Goal: Task Accomplishment & Management: Use online tool/utility

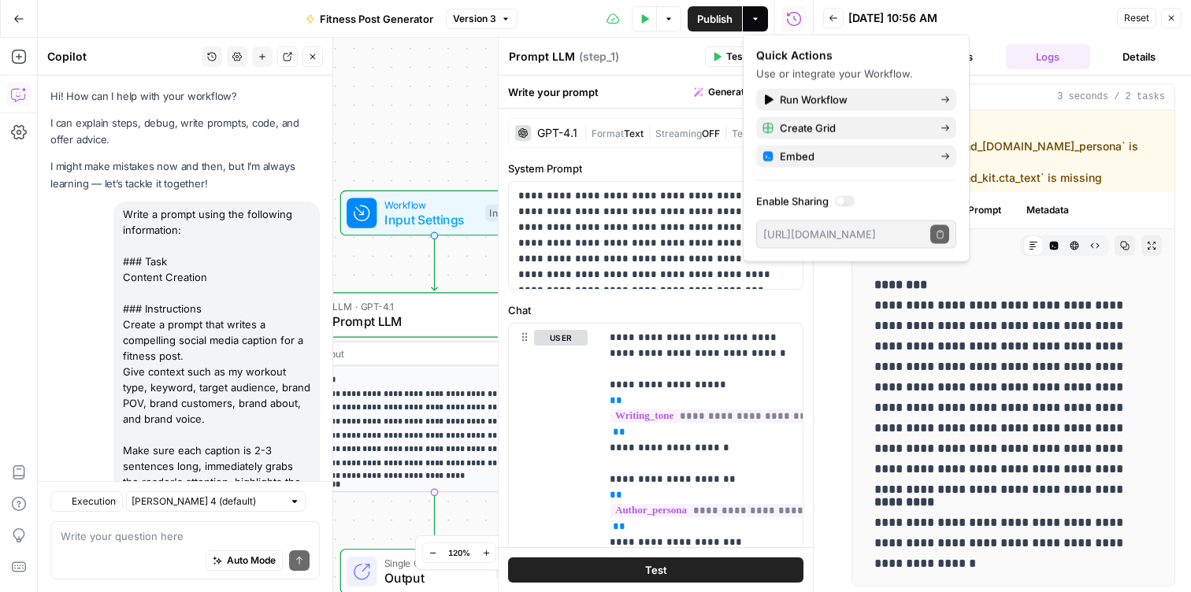
scroll to position [2, 0]
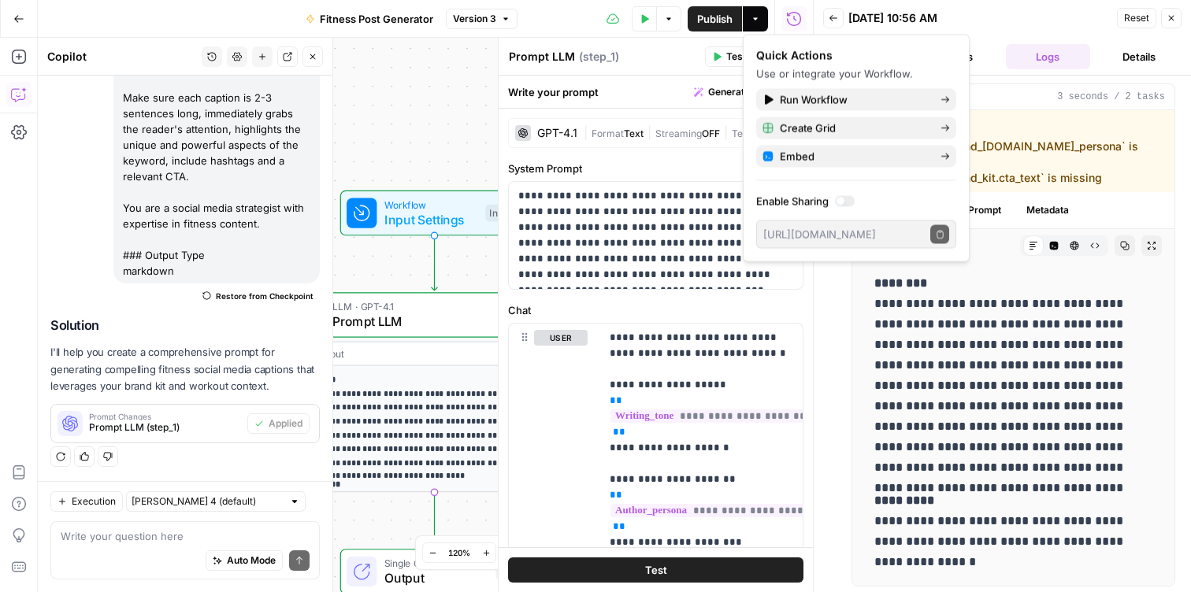
click at [443, 81] on div "**********" at bounding box center [425, 315] width 775 height 554
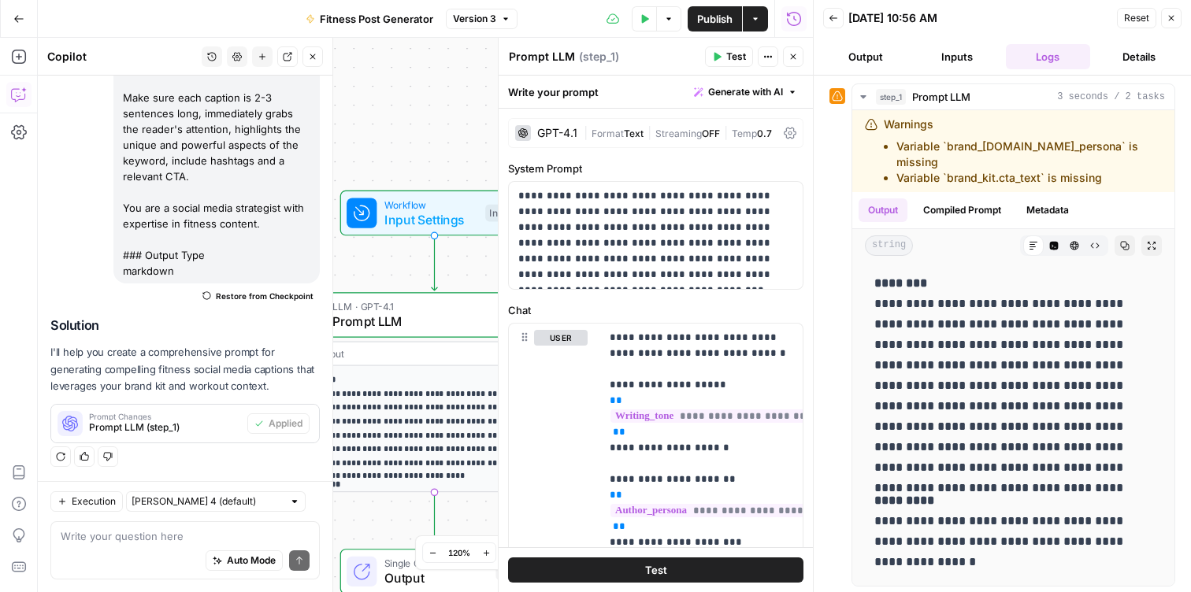
click at [792, 54] on icon "button" at bounding box center [792, 56] width 9 height 9
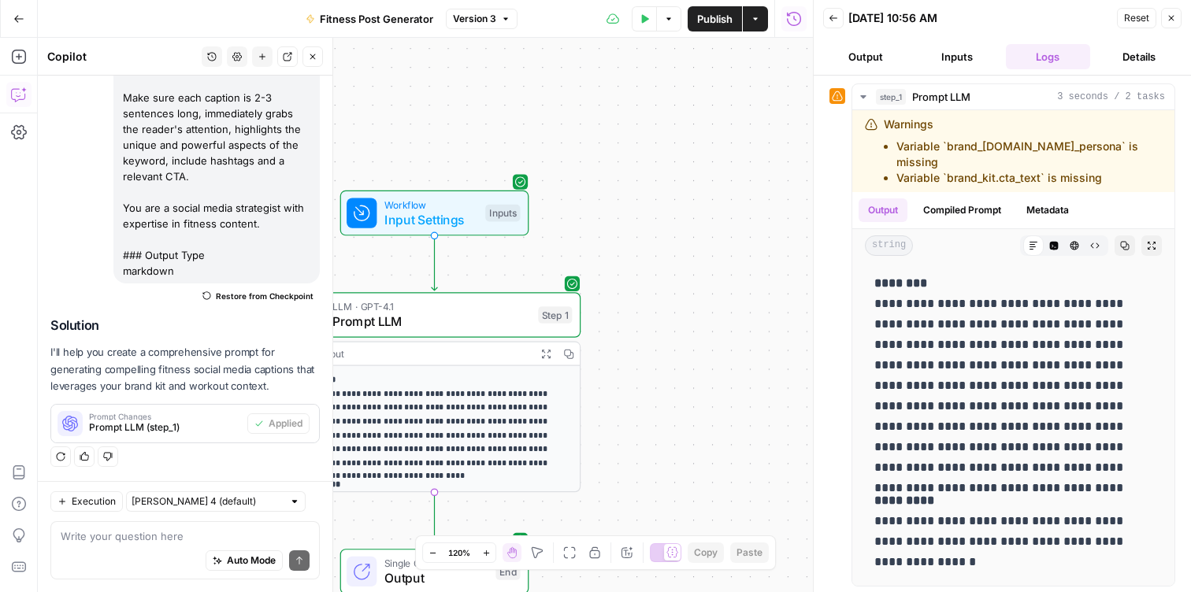
click at [1169, 23] on button "Close" at bounding box center [1171, 18] width 20 height 20
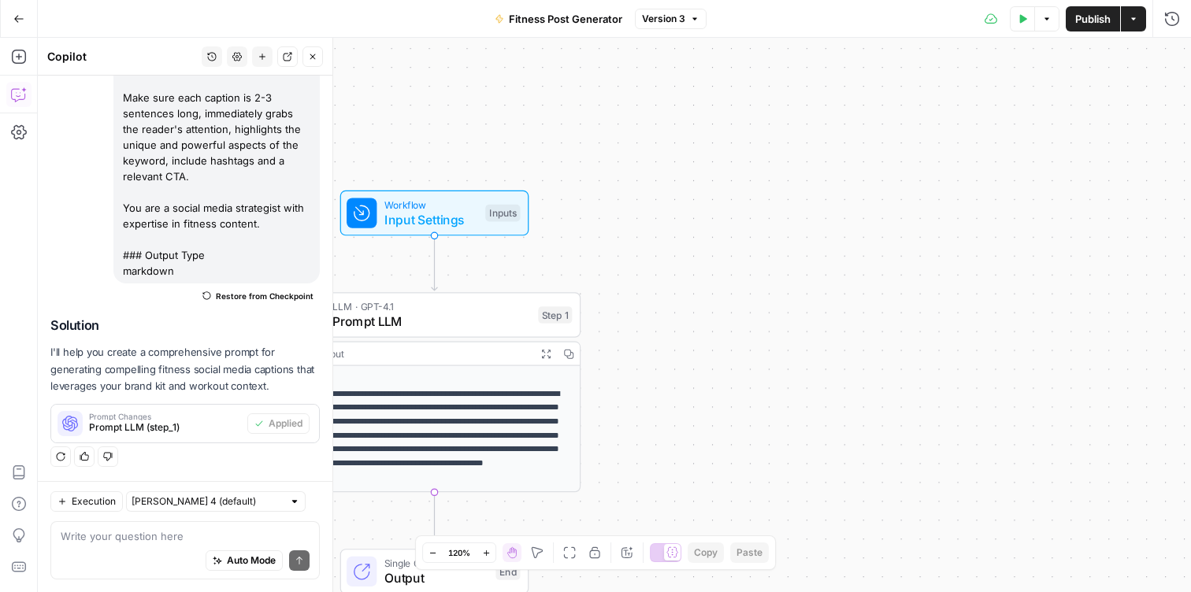
click at [318, 60] on button "Close" at bounding box center [312, 56] width 20 height 20
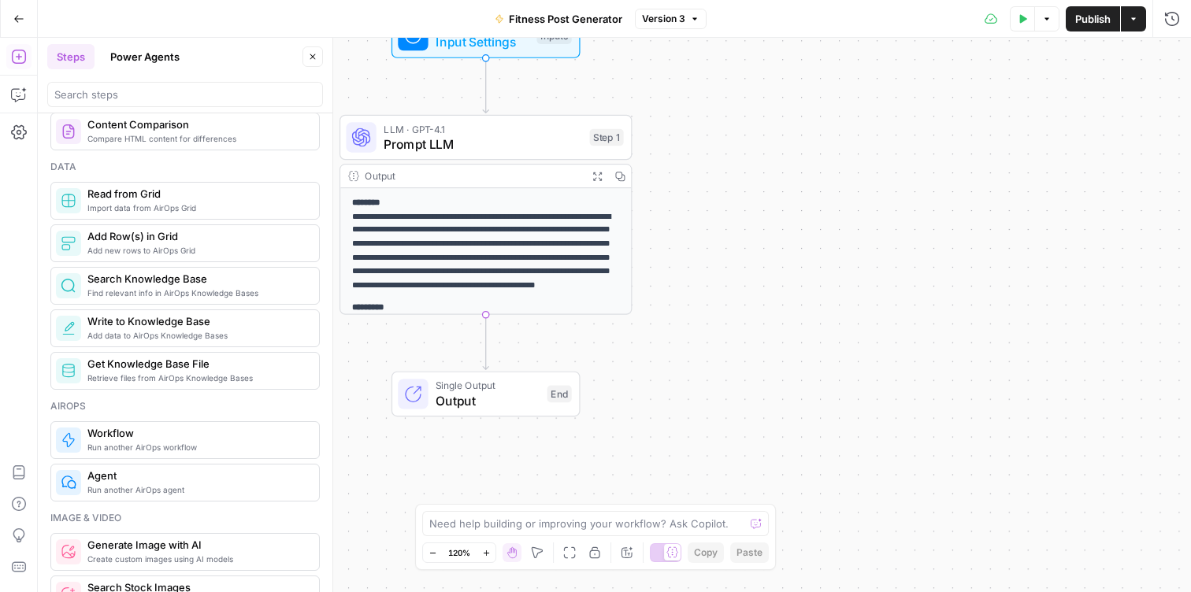
scroll to position [670, 0]
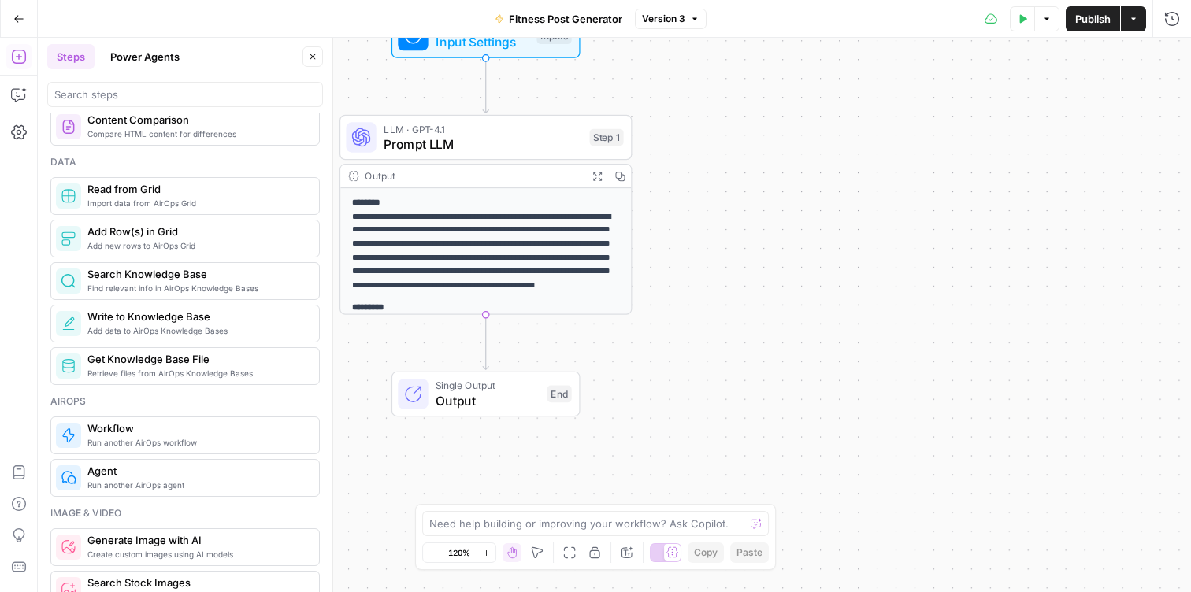
click at [14, 20] on icon "button" at bounding box center [18, 18] width 11 height 11
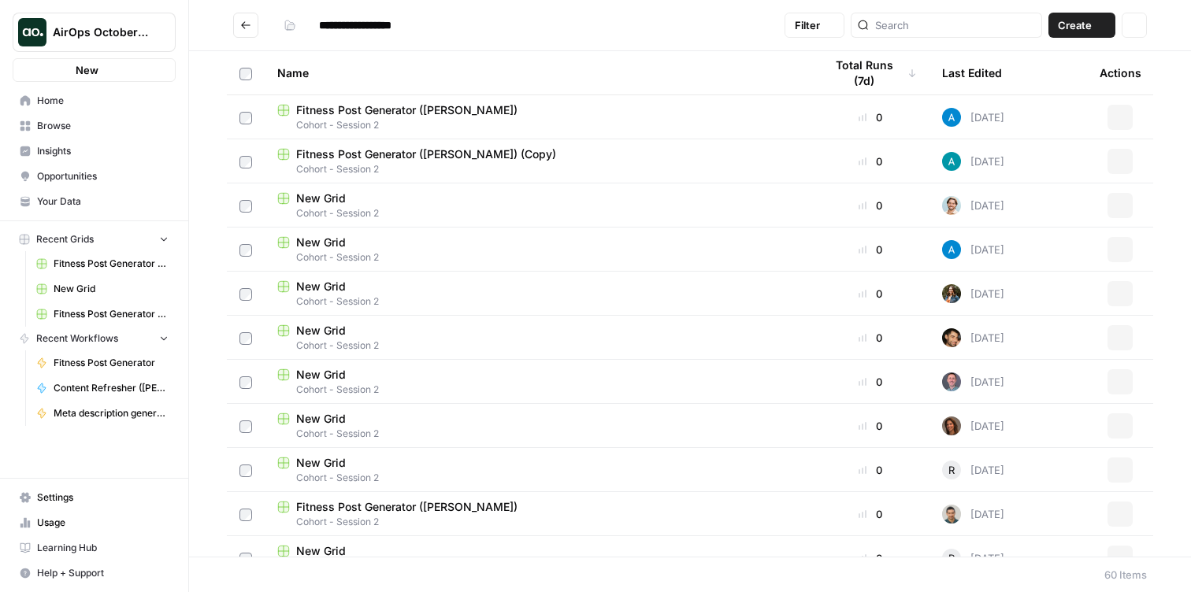
type input "**********"
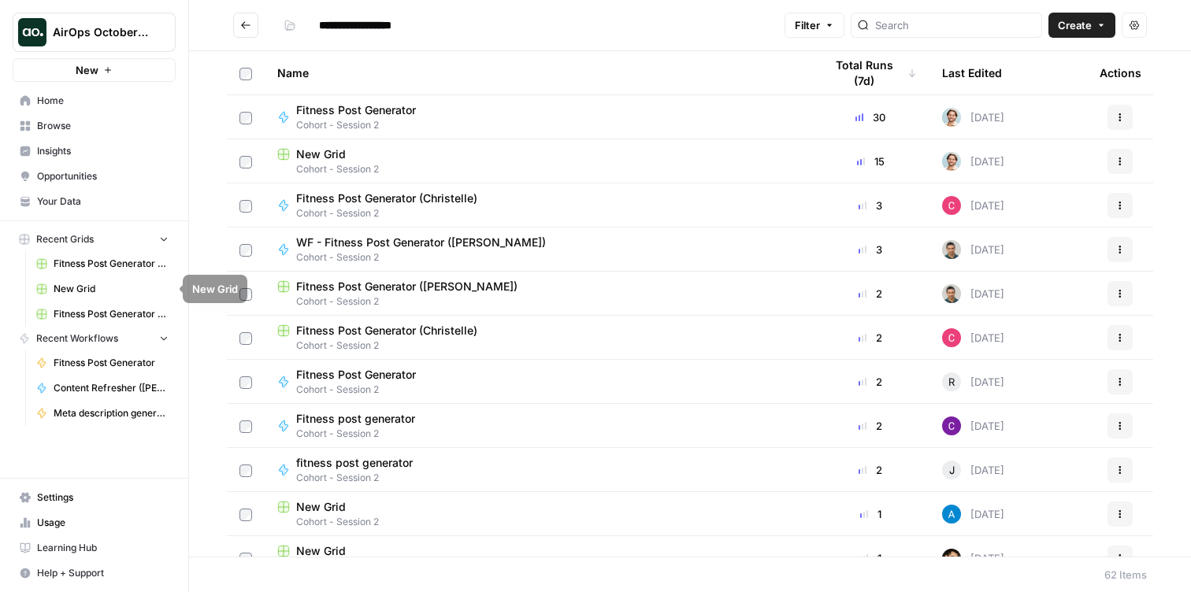
click at [49, 128] on span "Browse" at bounding box center [103, 126] width 132 height 14
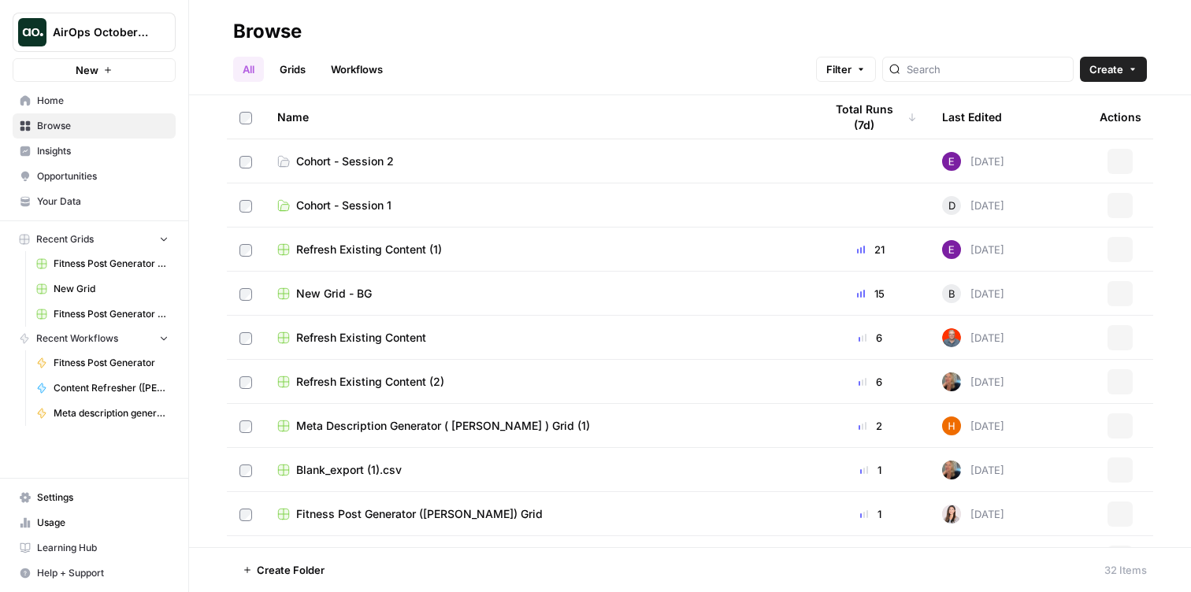
click at [370, 206] on span "Cohort - Session 1" at bounding box center [343, 206] width 95 height 16
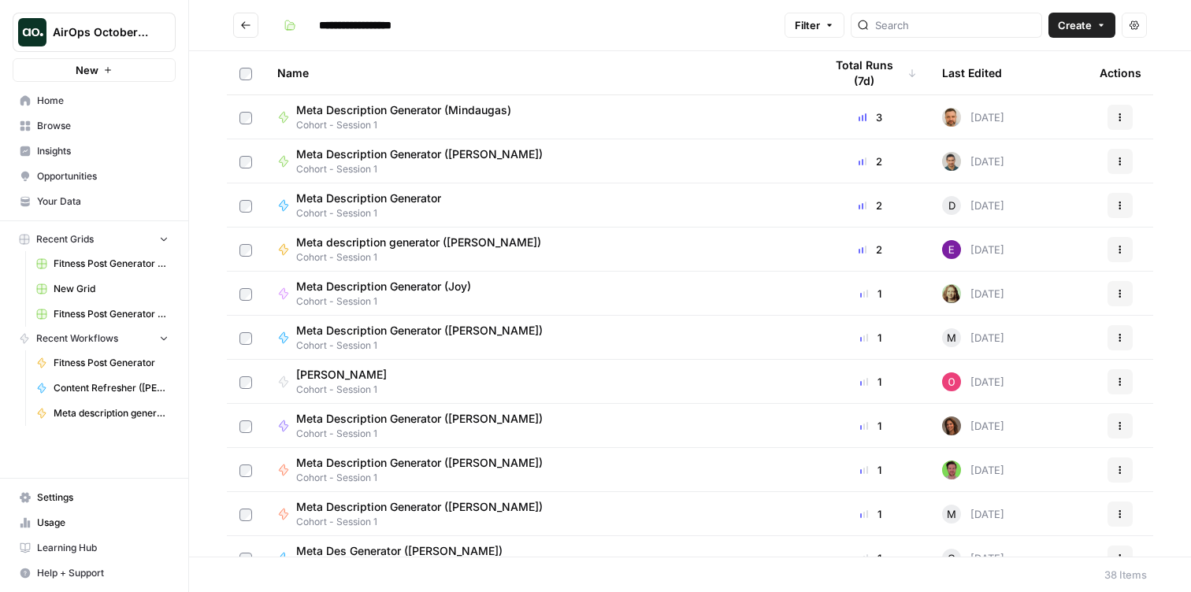
scroll to position [18, 0]
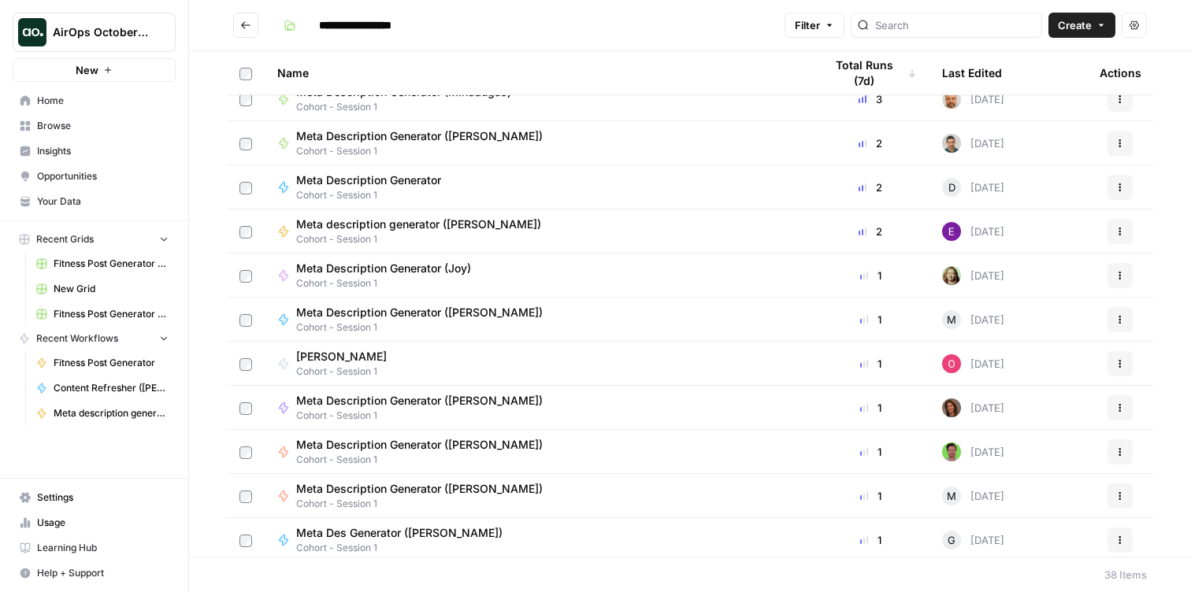
click at [424, 232] on span "Cohort - Session 1" at bounding box center [425, 239] width 258 height 14
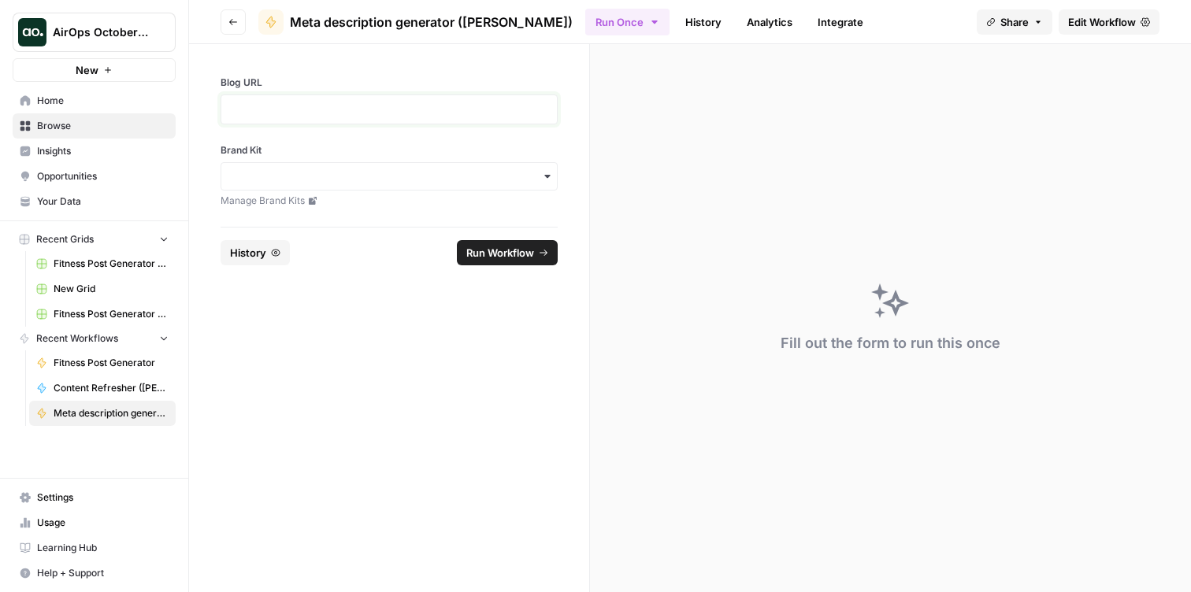
click at [326, 105] on p at bounding box center [389, 110] width 317 height 16
click at [415, 169] on input "Brand Kit" at bounding box center [389, 177] width 317 height 16
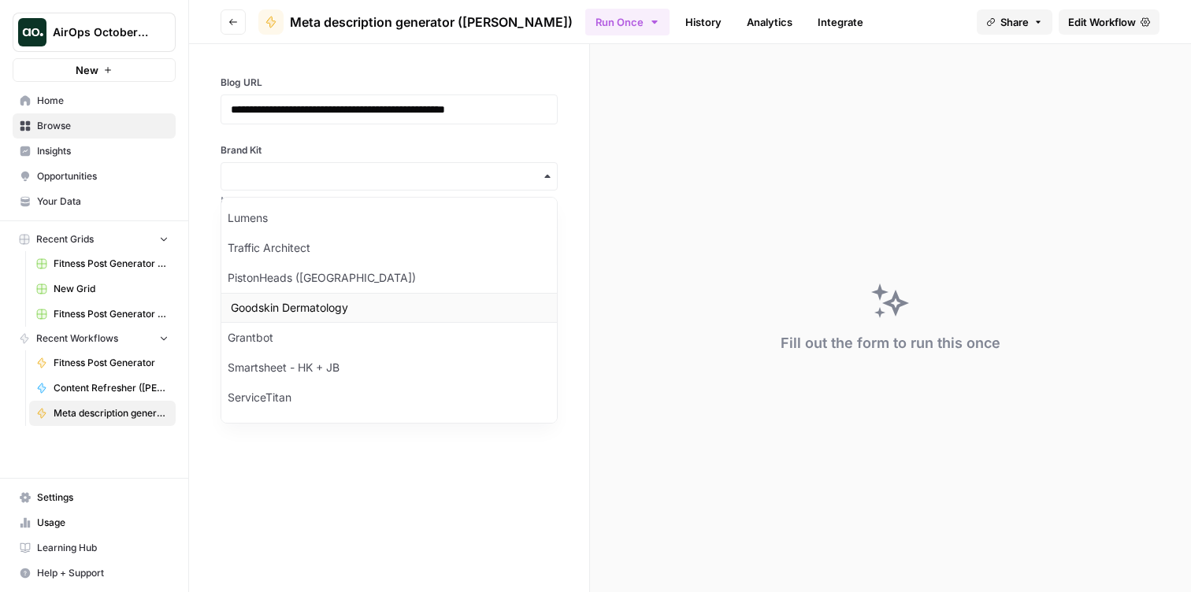
scroll to position [423, 0]
click at [322, 172] on input "Brand Kit" at bounding box center [389, 177] width 317 height 16
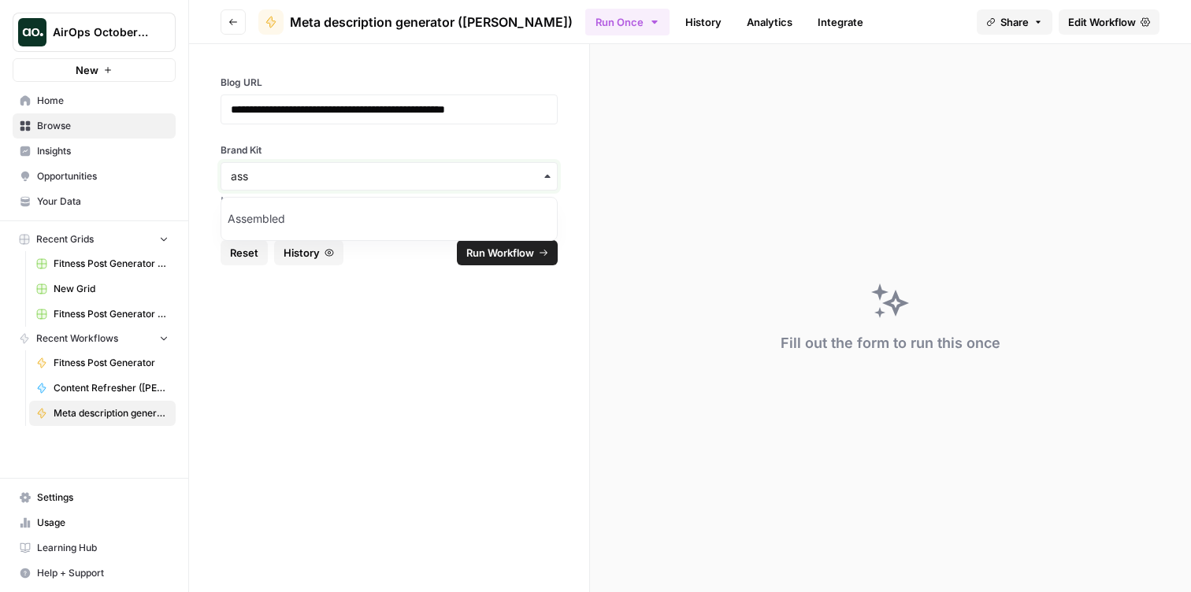
type input "ass"
click at [280, 222] on div "Assembled" at bounding box center [388, 219] width 335 height 30
click at [497, 246] on span "Run Workflow" at bounding box center [500, 253] width 68 height 16
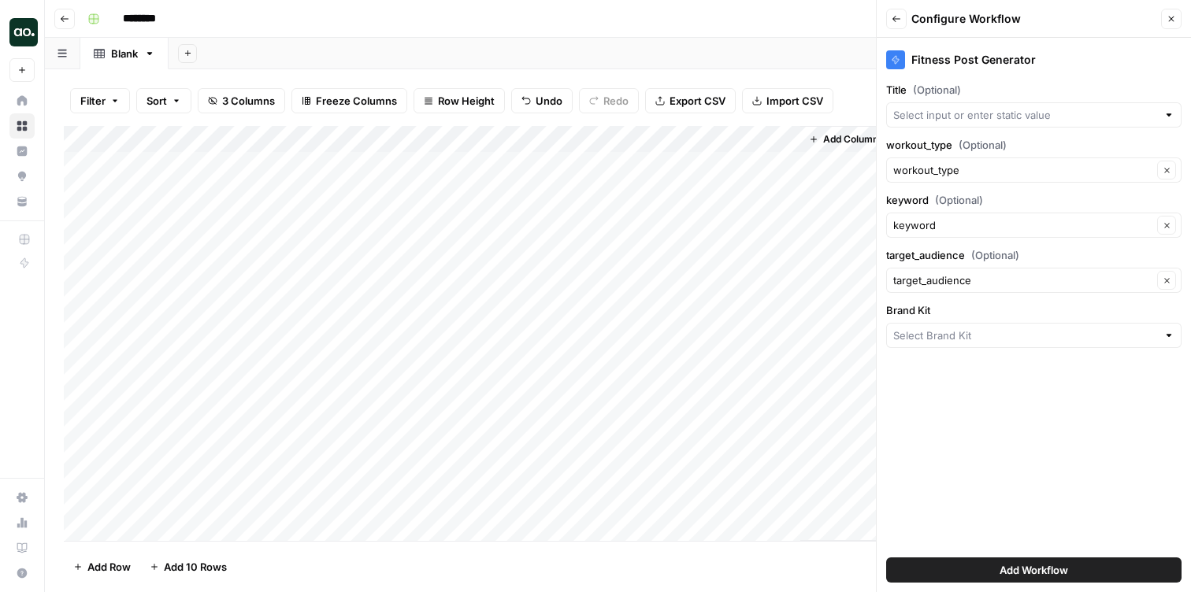
click at [1160, 23] on div "Back Configure Workflow Close" at bounding box center [1033, 19] width 295 height 20
click at [1163, 20] on button "Close" at bounding box center [1171, 19] width 20 height 20
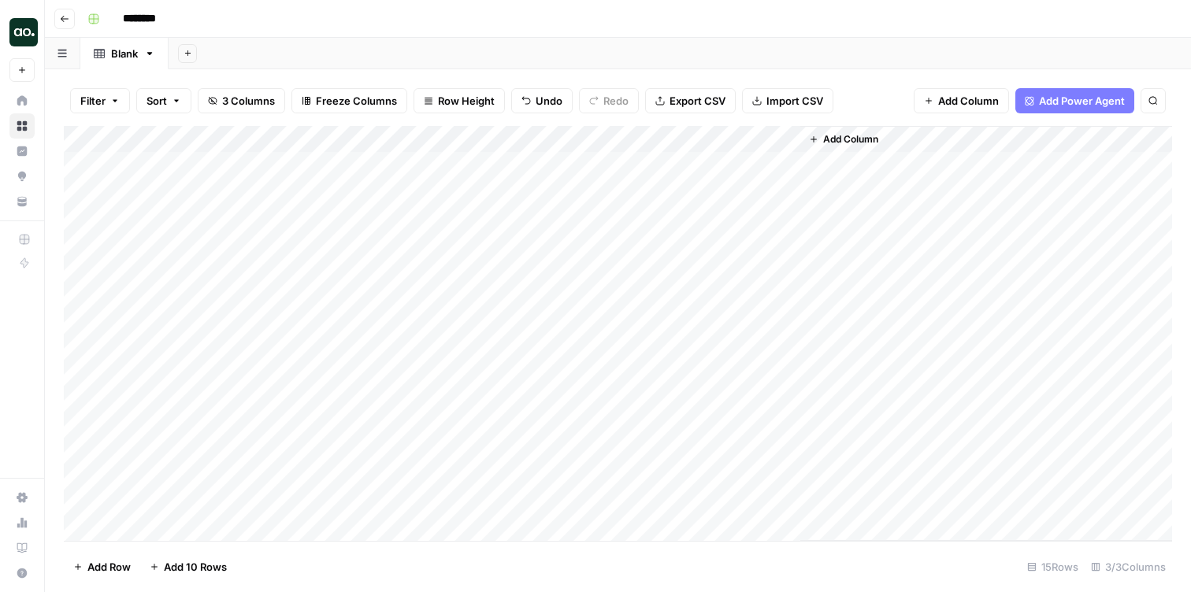
click at [21, 35] on img "Workspace: AirOps October Cohort" at bounding box center [23, 32] width 28 height 28
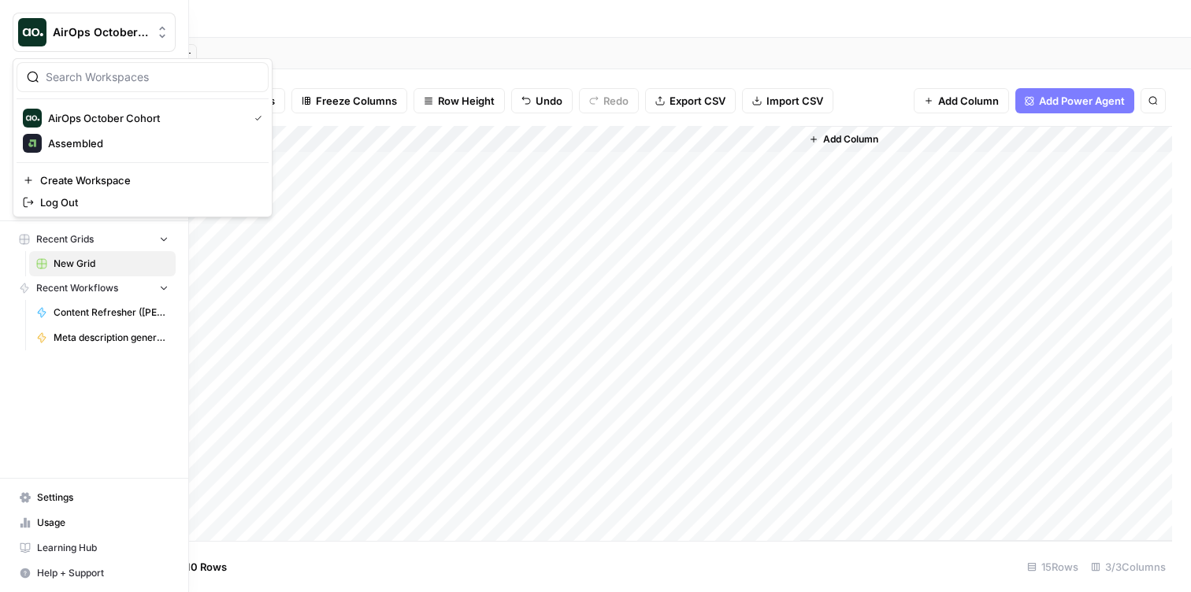
click at [163, 39] on icon "Workspace: AirOps October Cohort" at bounding box center [162, 32] width 16 height 16
click at [83, 143] on span "Assembled" at bounding box center [152, 143] width 208 height 16
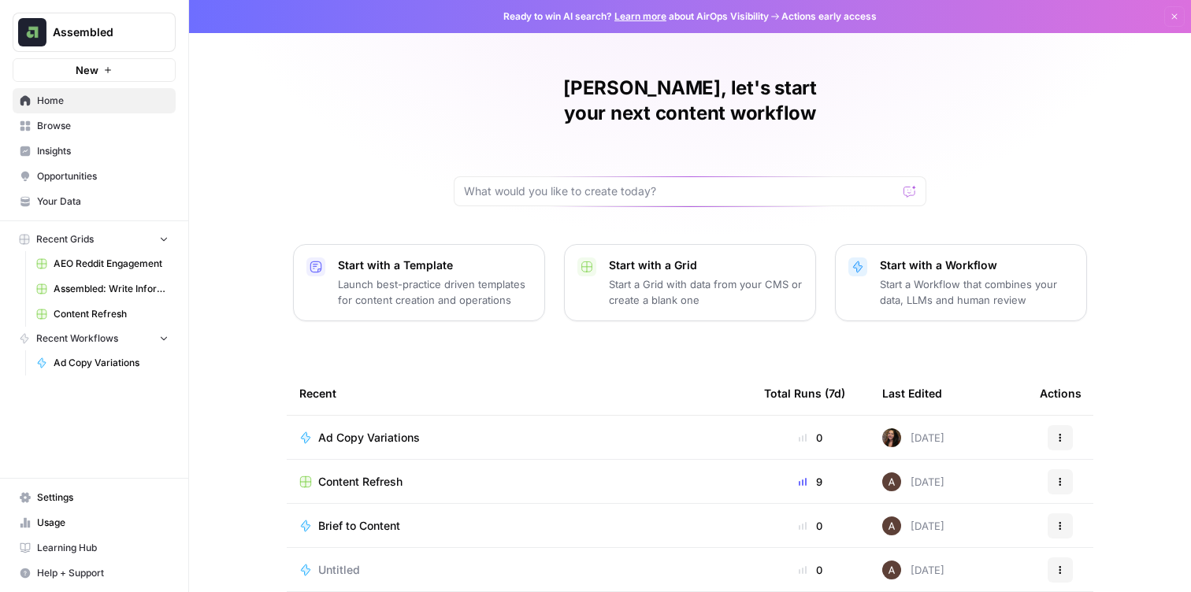
click at [391, 474] on span "Content Refresh" at bounding box center [360, 482] width 84 height 16
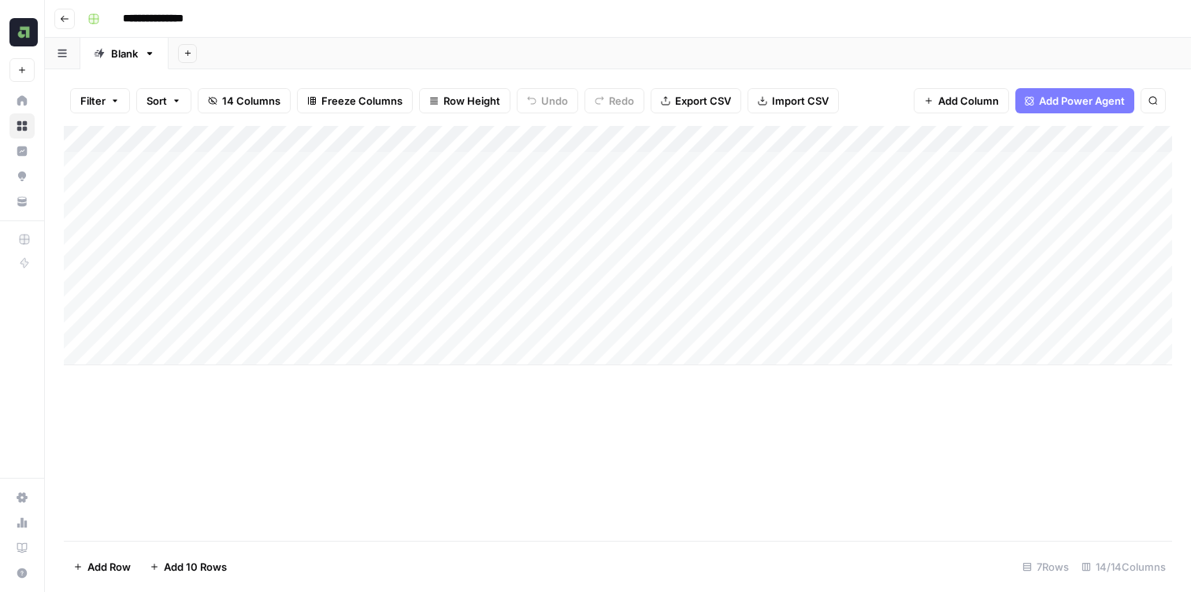
click at [822, 176] on div "Add Column" at bounding box center [618, 245] width 1108 height 239
click at [926, 165] on div "Add Column" at bounding box center [618, 245] width 1108 height 239
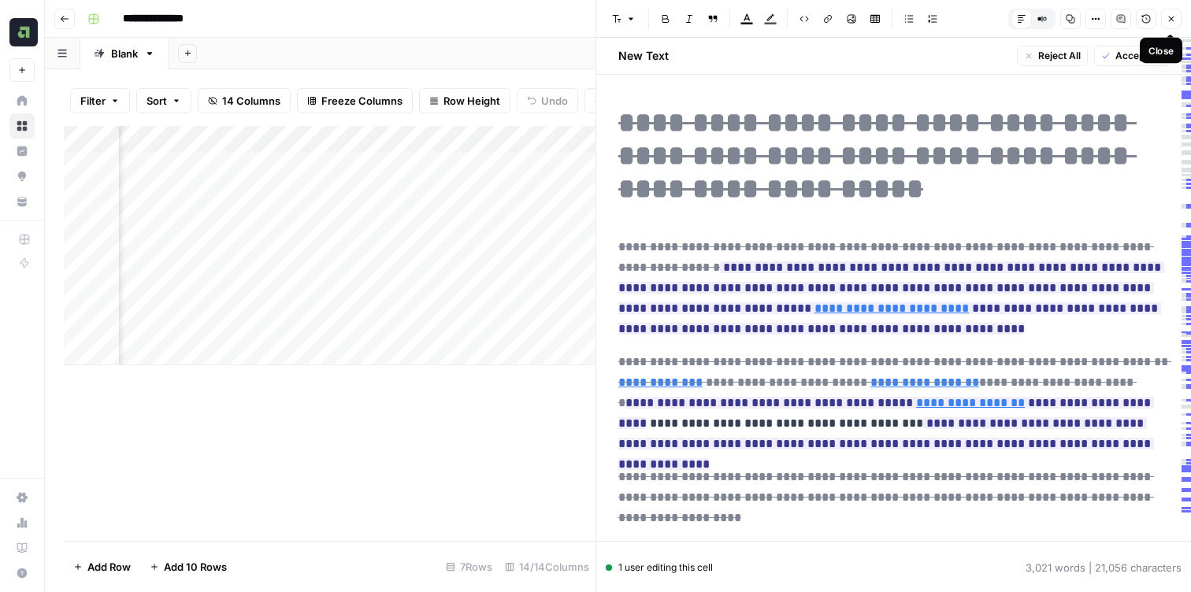
click at [1174, 19] on icon "button" at bounding box center [1170, 18] width 9 height 9
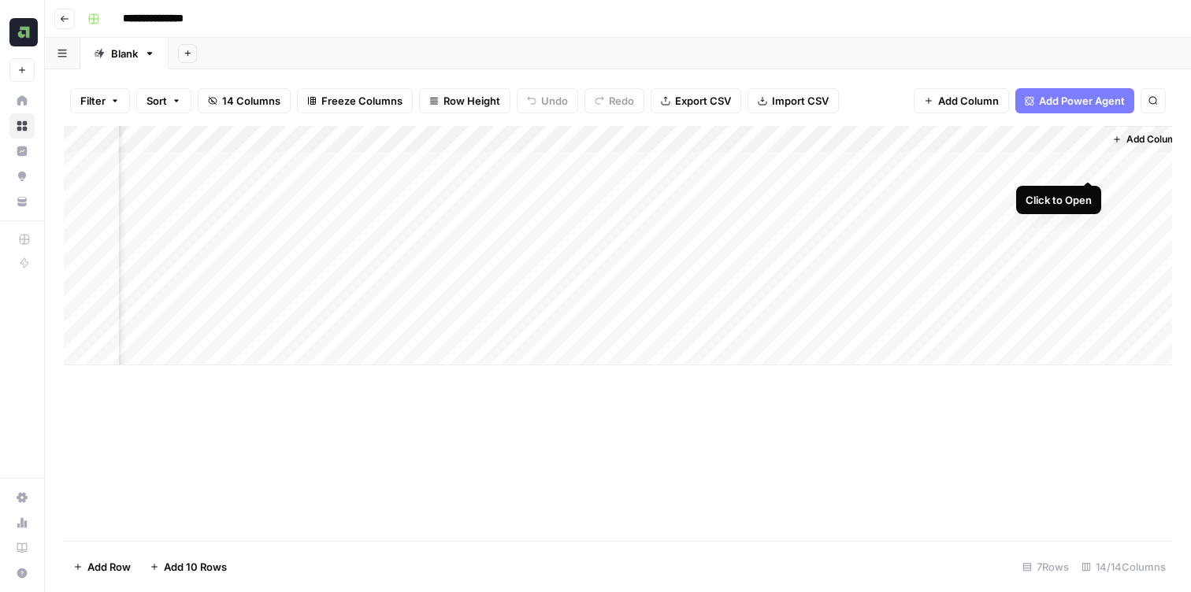
click at [1078, 167] on div "Add Column" at bounding box center [618, 245] width 1108 height 239
click at [1084, 166] on div "Add Column" at bounding box center [618, 245] width 1108 height 239
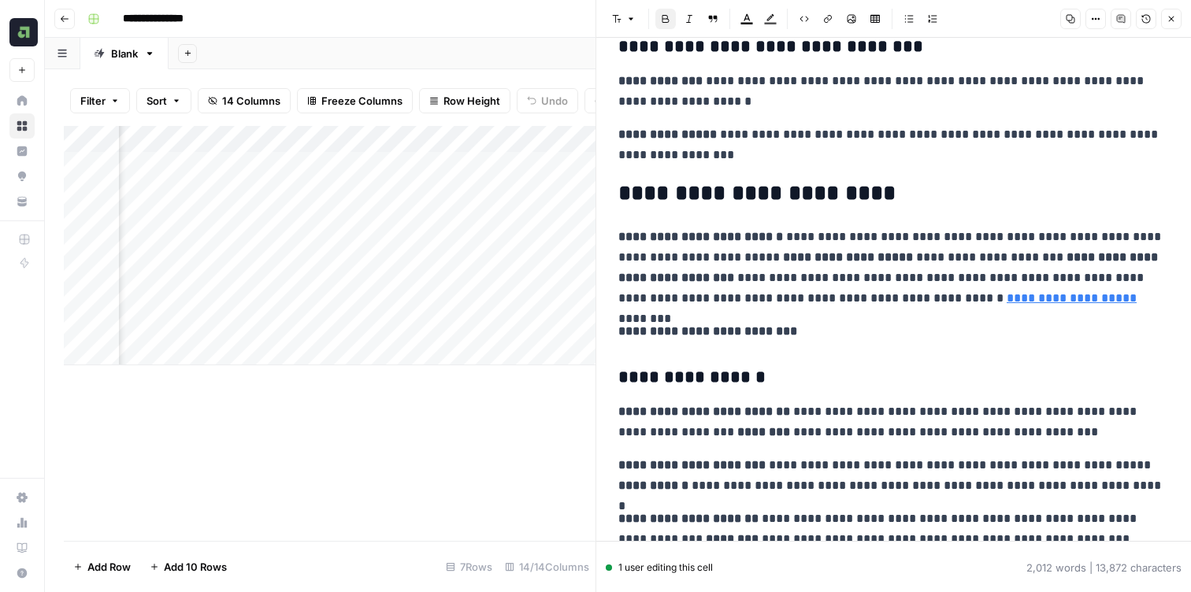
scroll to position [2381, 0]
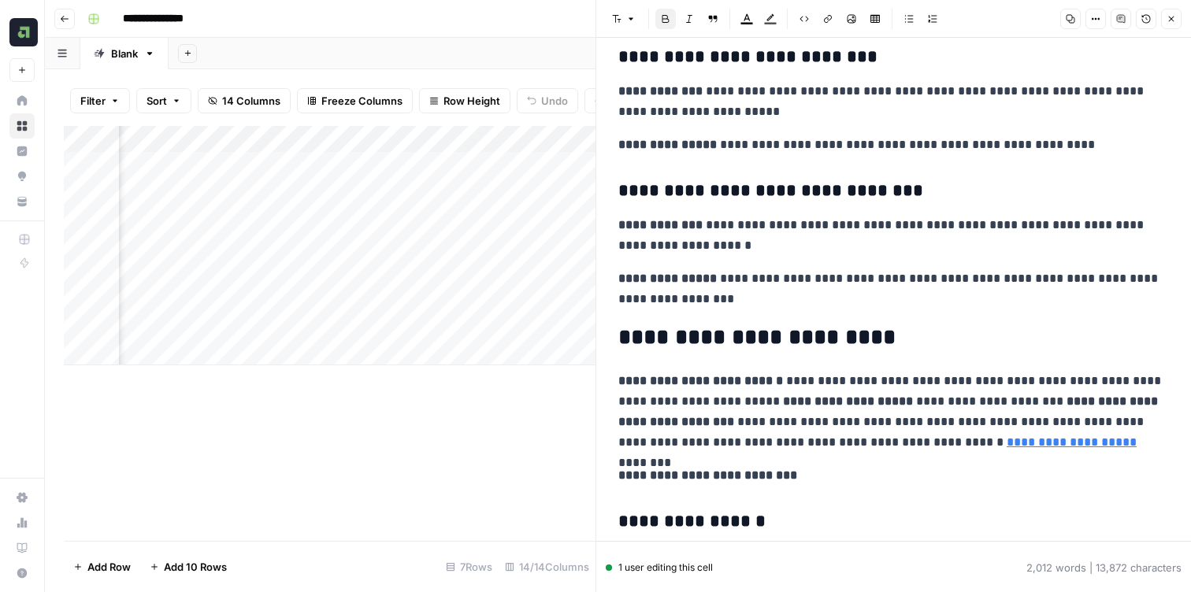
click at [1167, 20] on icon "button" at bounding box center [1170, 18] width 9 height 9
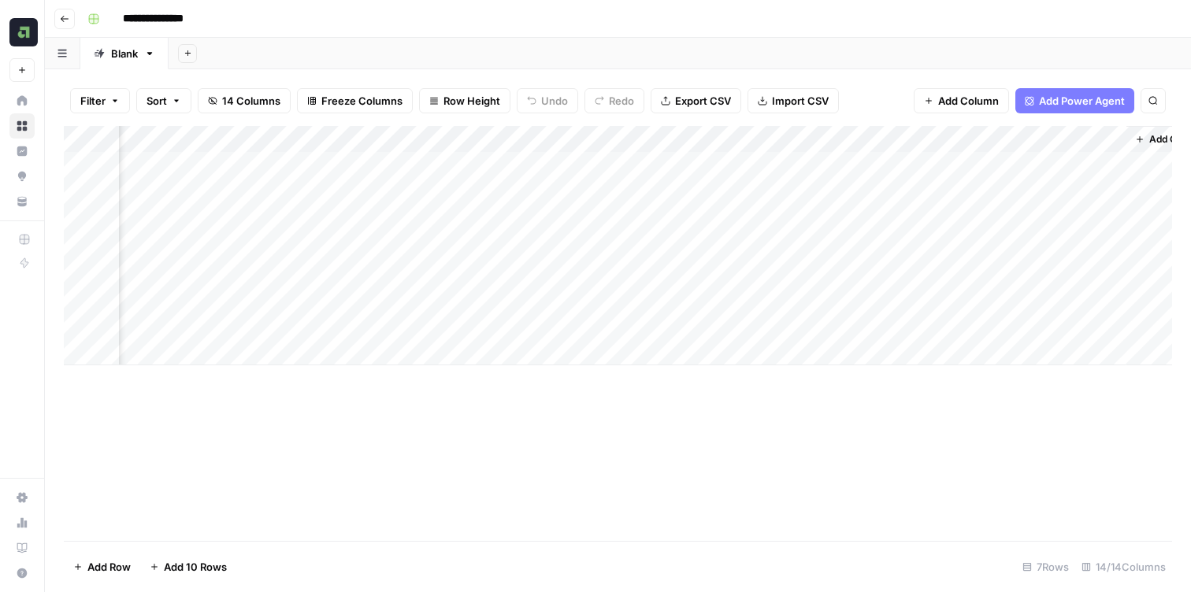
scroll to position [0, 1133]
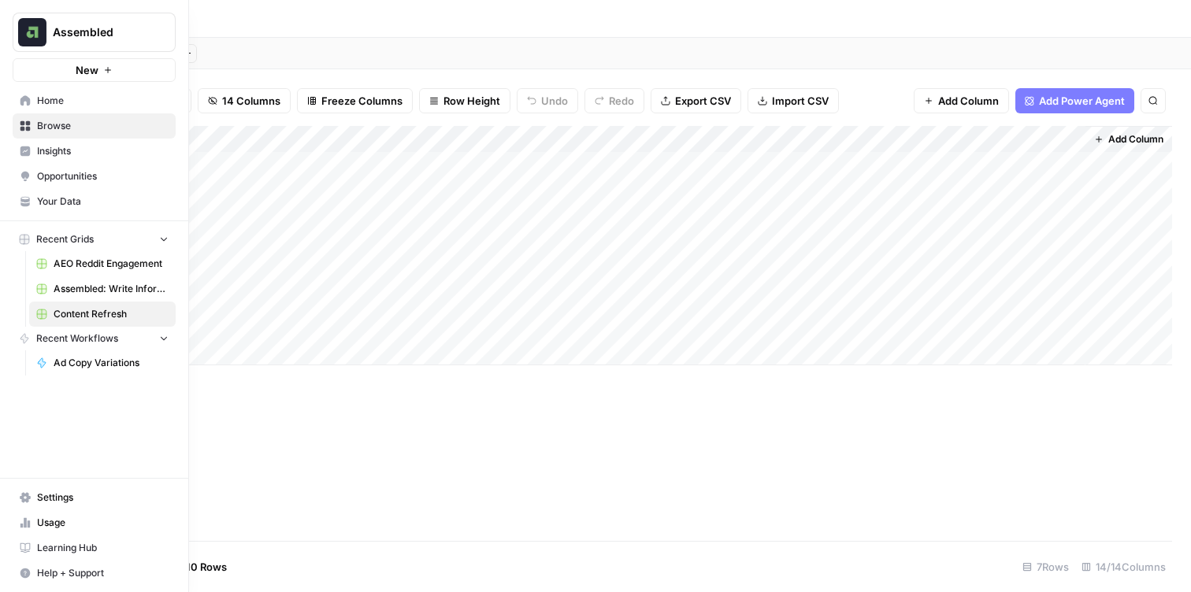
click at [156, 42] on button "Assembled" at bounding box center [94, 32] width 163 height 39
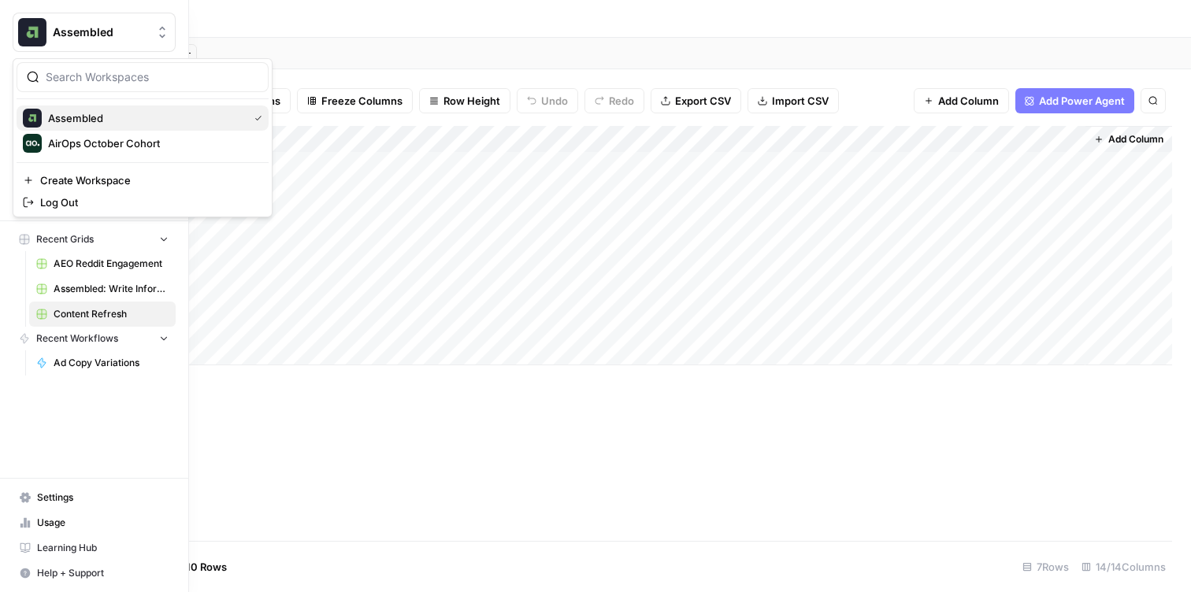
click at [107, 113] on div "Assembled" at bounding box center [142, 118] width 239 height 19
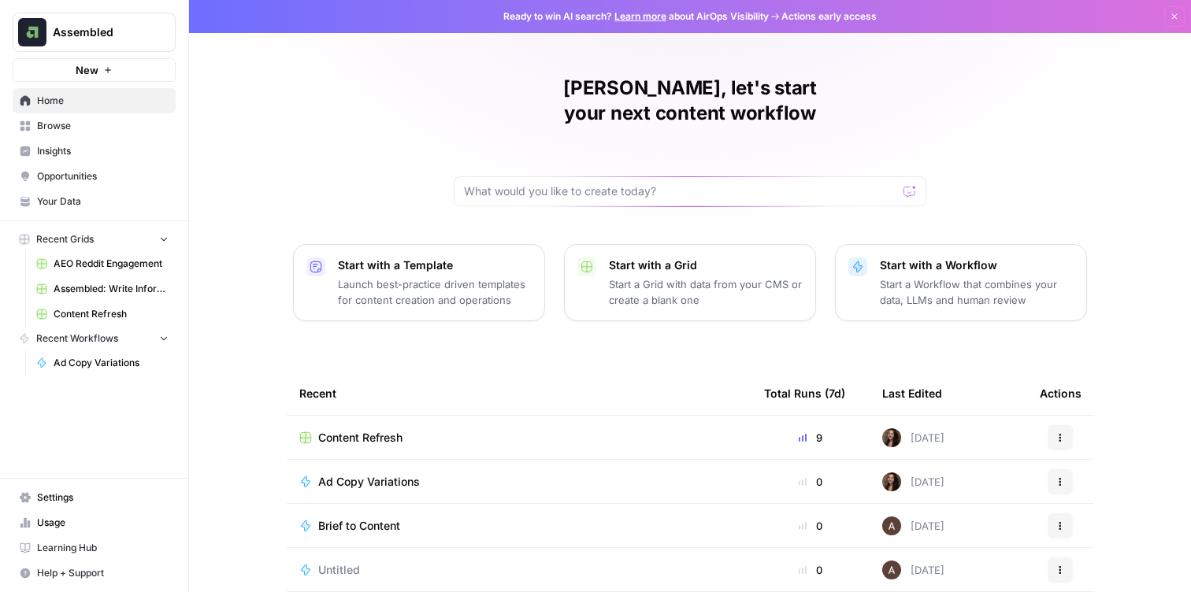
click at [72, 365] on span "Ad Copy Variations" at bounding box center [111, 363] width 115 height 14
